Goal: Information Seeking & Learning: Find specific fact

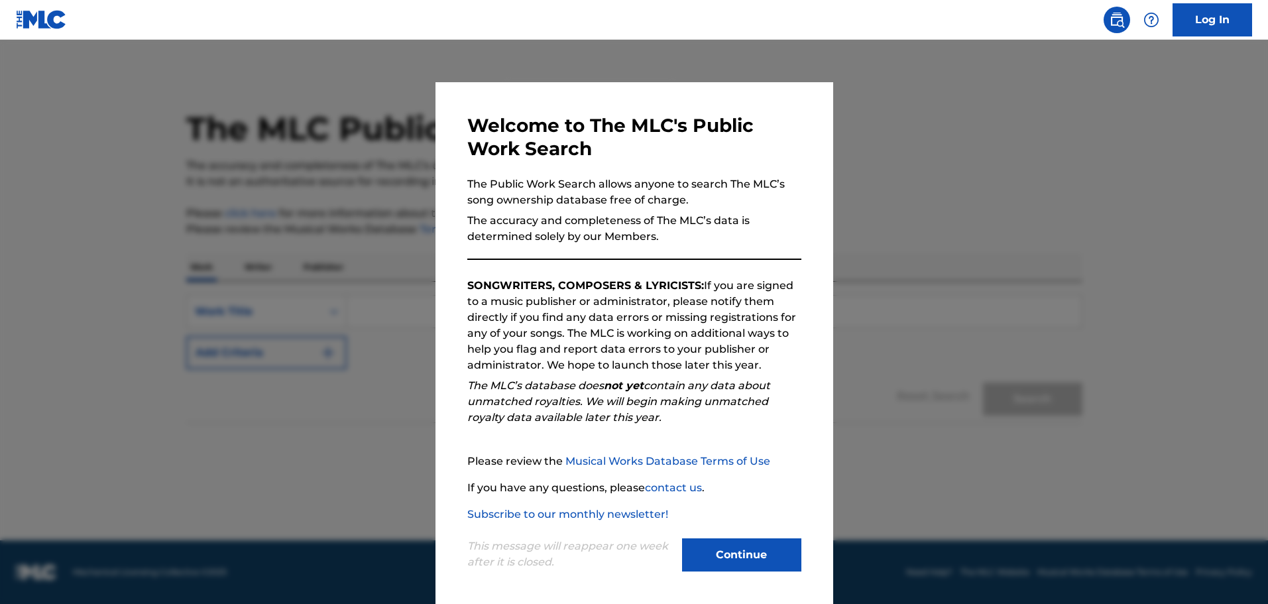
click at [731, 549] on button "Continue" at bounding box center [741, 554] width 119 height 33
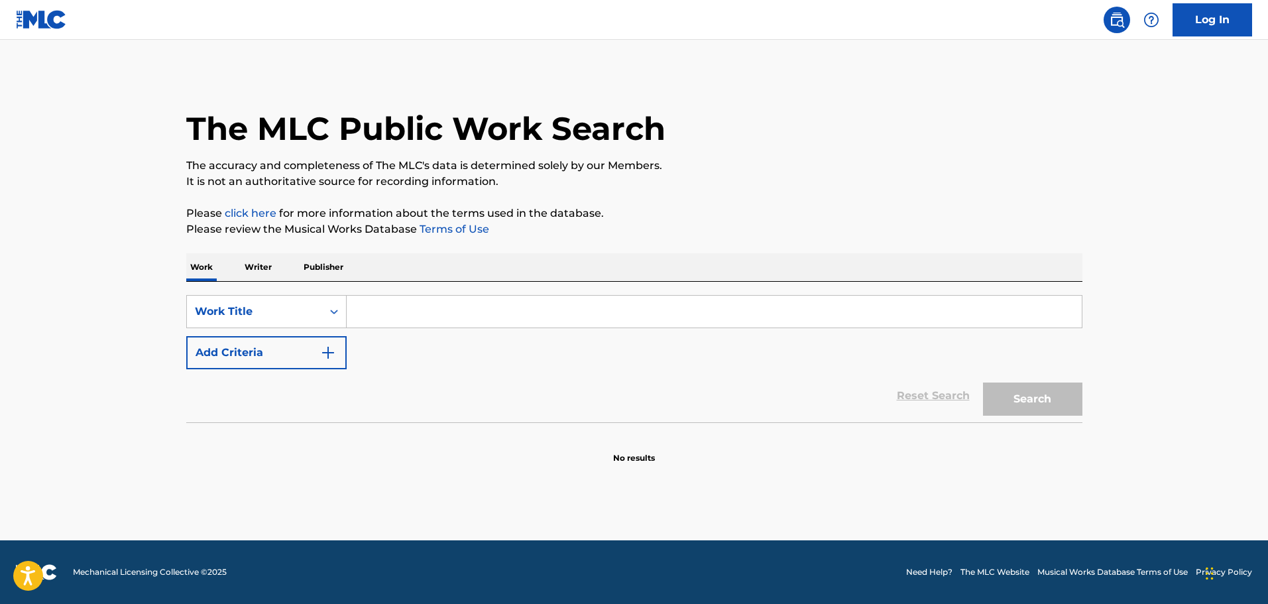
click at [447, 321] on input "Search Form" at bounding box center [714, 312] width 735 height 32
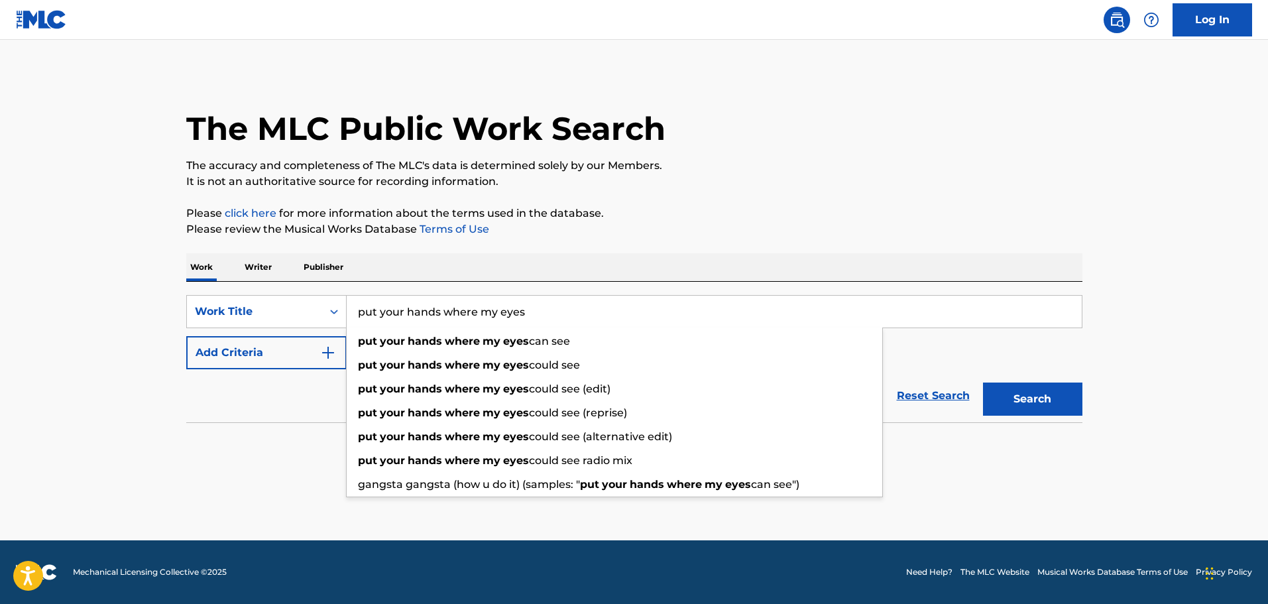
type input "put your hands where my eyes"
click at [983, 382] on button "Search" at bounding box center [1032, 398] width 99 height 33
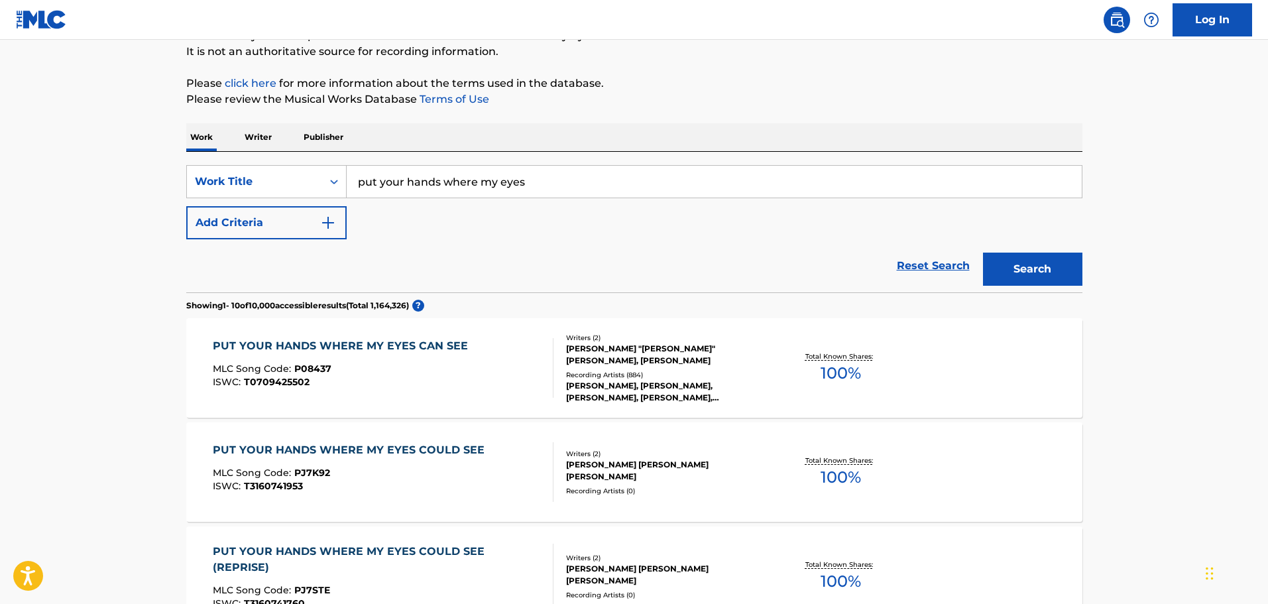
scroll to position [133, 0]
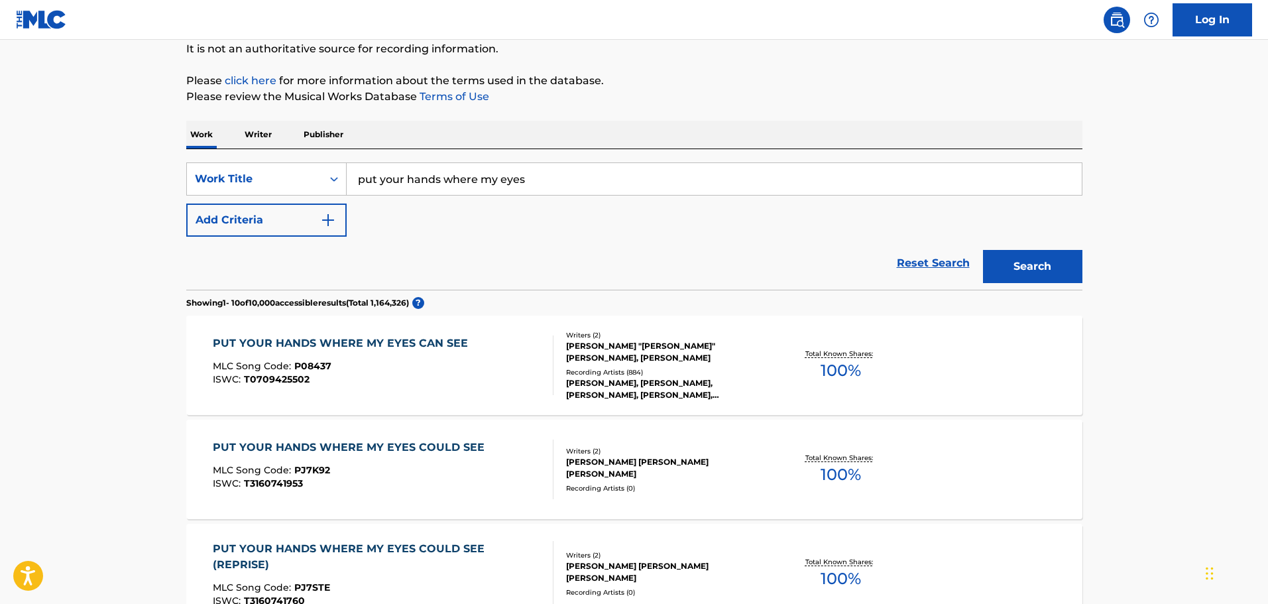
click at [616, 377] on div "[PERSON_NAME], [PERSON_NAME], [PERSON_NAME], [PERSON_NAME], [PERSON_NAME]" at bounding box center [666, 389] width 200 height 24
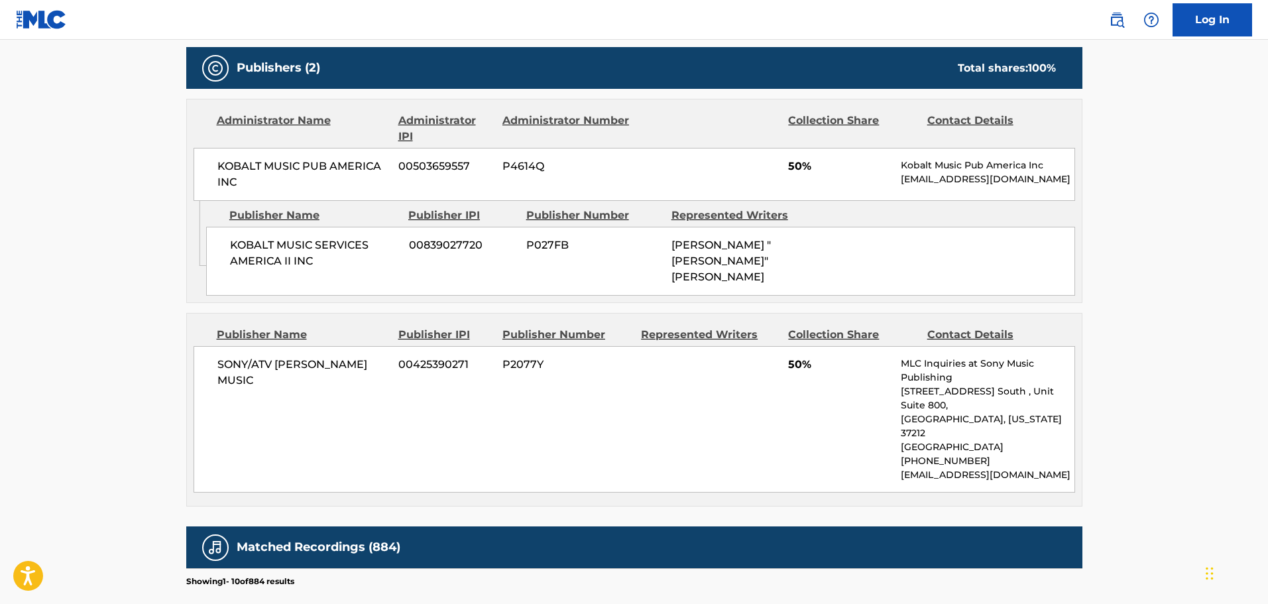
scroll to position [729, 0]
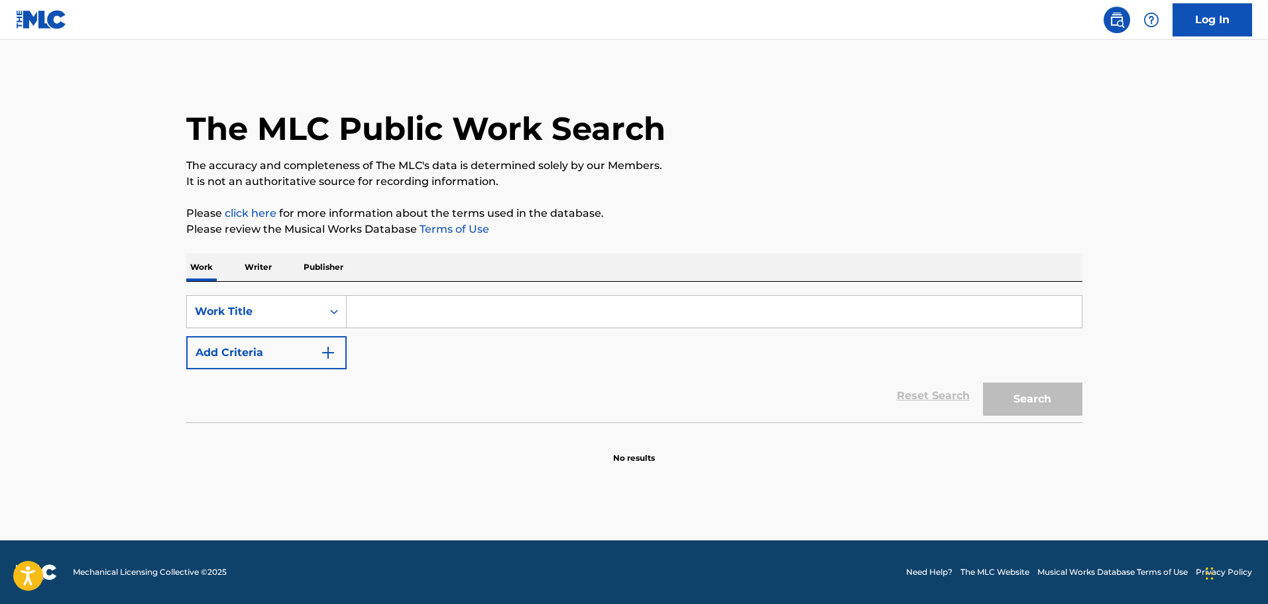
click at [496, 304] on input "Search Form" at bounding box center [714, 312] width 735 height 32
type input "VENTE PA' CA"
click at [983, 382] on button "Search" at bounding box center [1032, 398] width 99 height 33
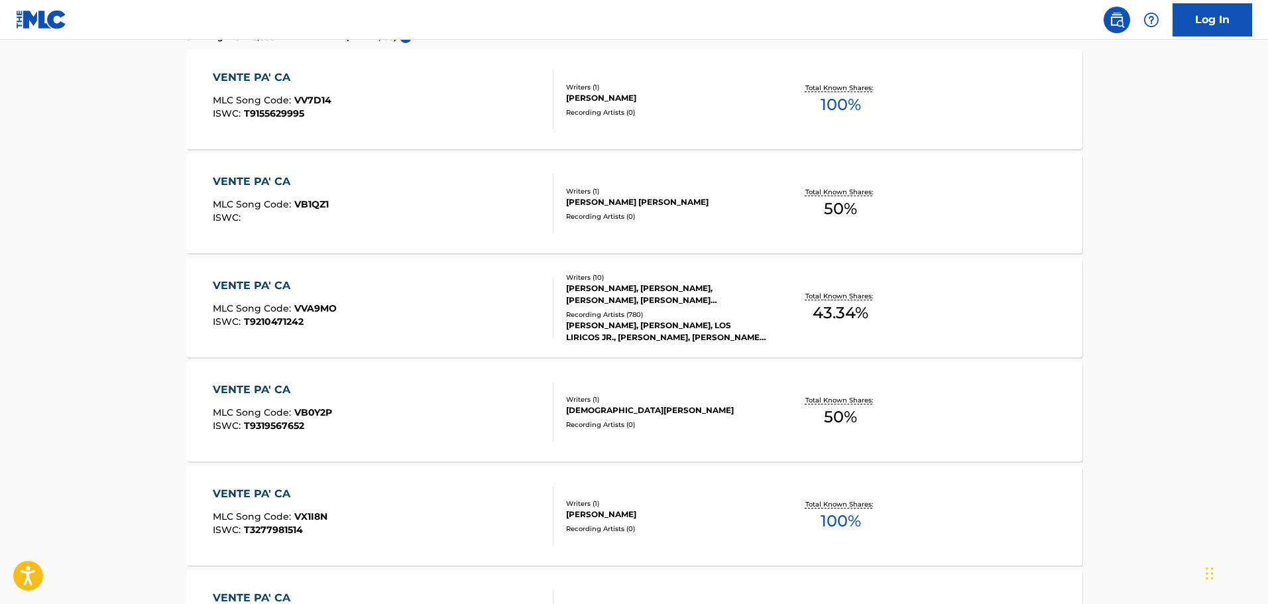
scroll to position [398, 0]
click at [600, 284] on div "CARL RYDEN, RICARDO ANDRES REGLERO, NERMIN HARAMBASIC, MAURICIO ALBERTO REGLERO…" at bounding box center [666, 295] width 200 height 24
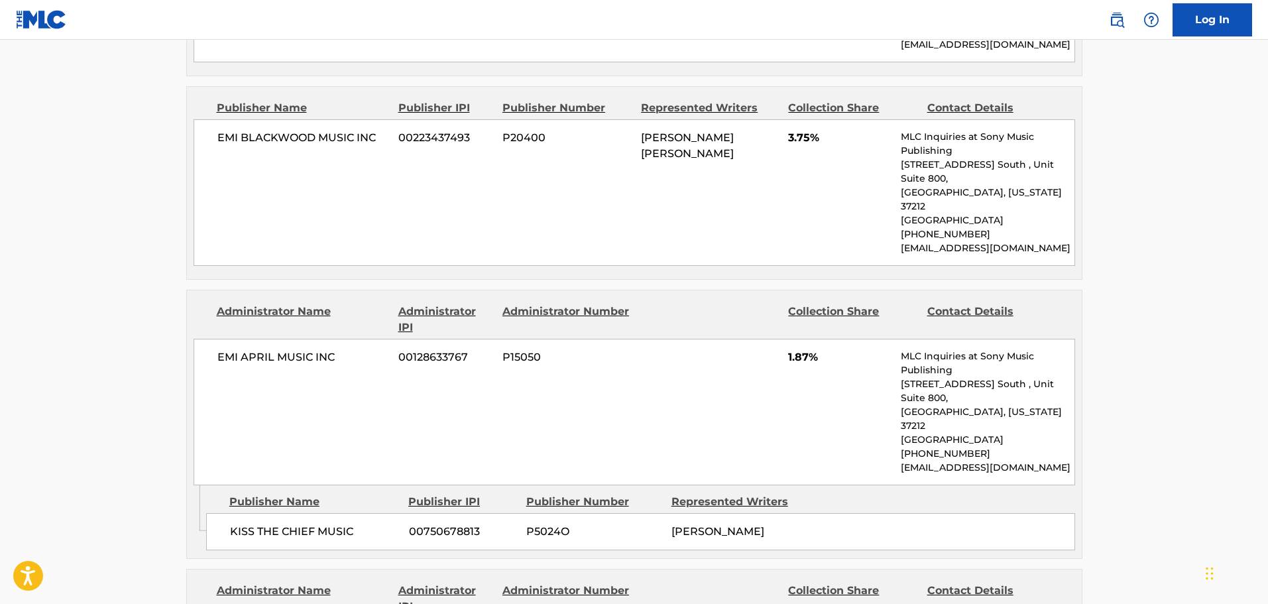
scroll to position [1856, 0]
